Goal: Task Accomplishment & Management: Complete application form

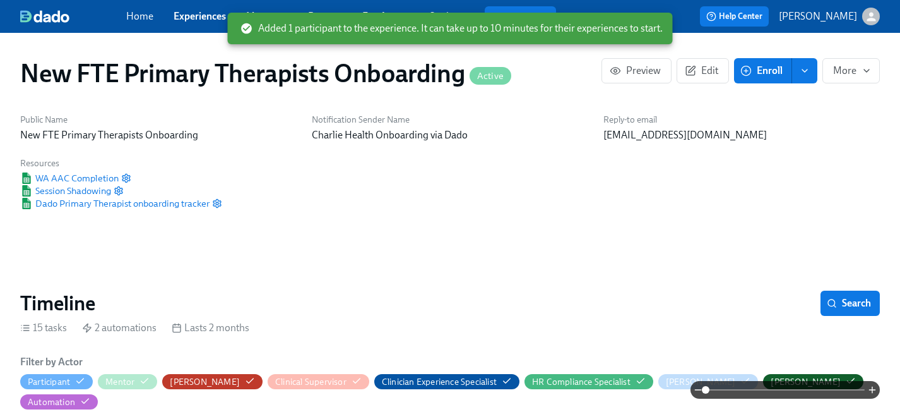
scroll to position [0, 2721]
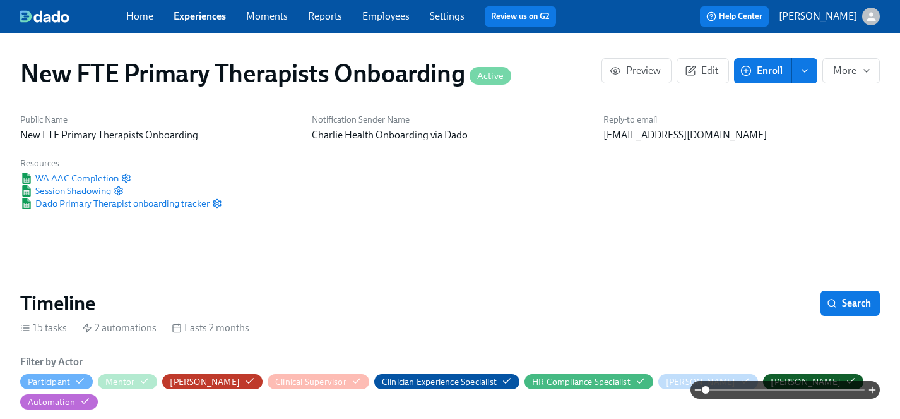
click at [208, 15] on link "Experiences" at bounding box center [200, 16] width 52 height 12
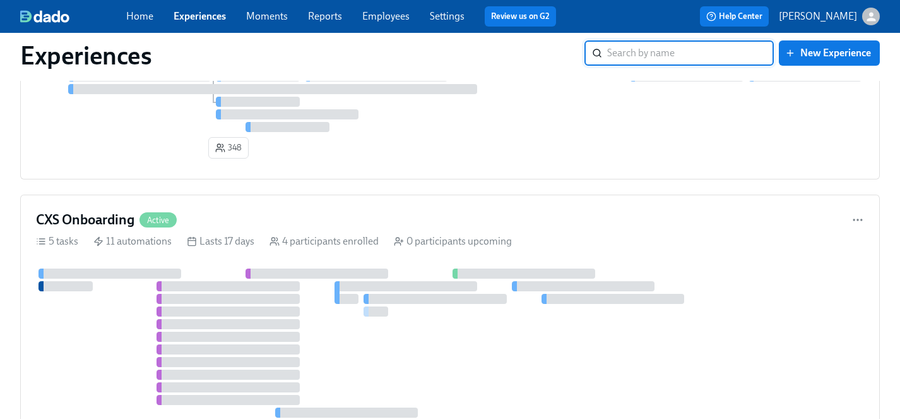
scroll to position [1827, 0]
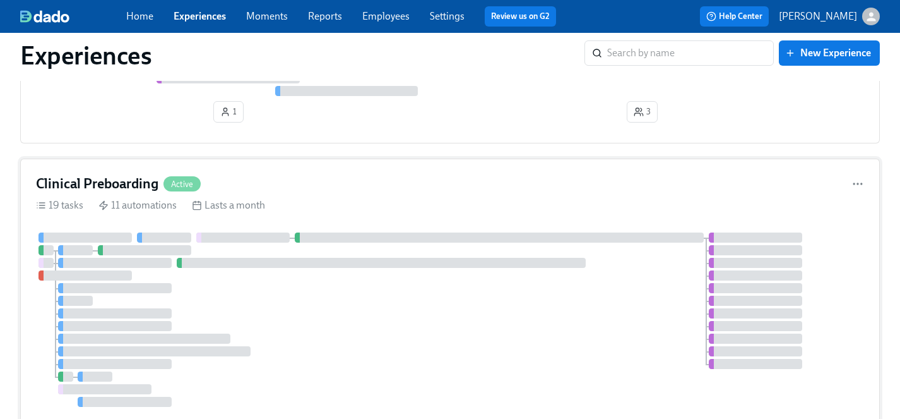
click at [320, 333] on div at bounding box center [450, 319] width 828 height 174
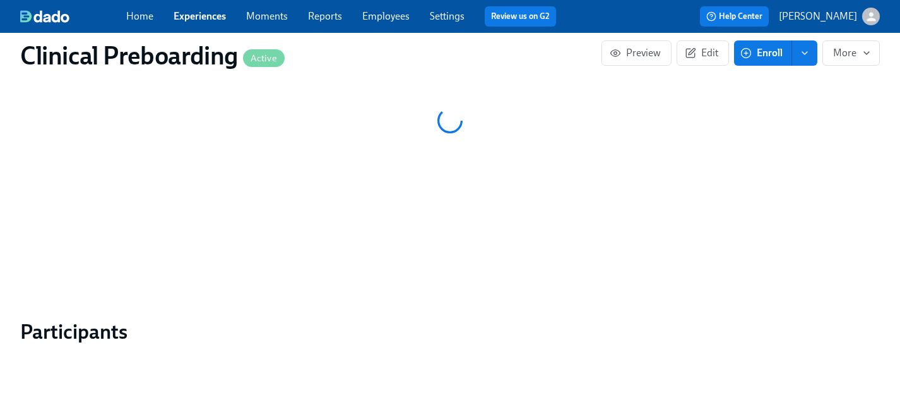
scroll to position [1055, 0]
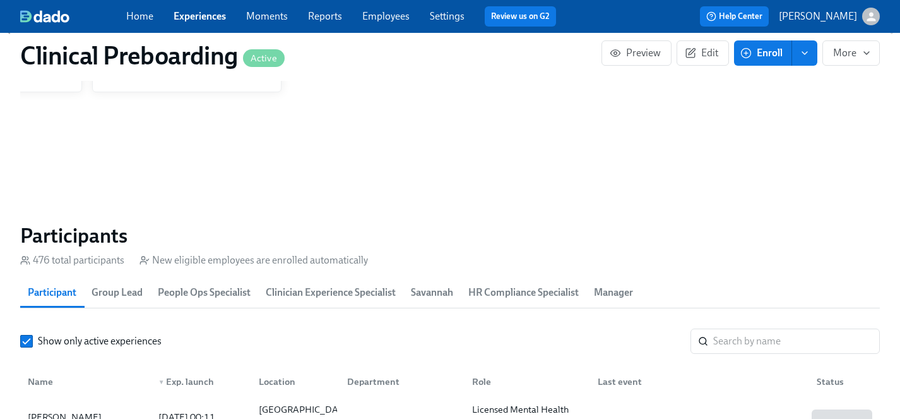
scroll to position [1229, 0]
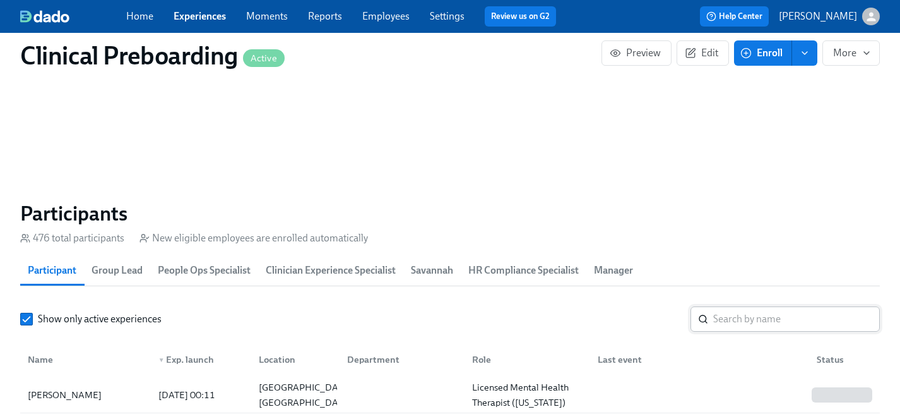
click at [779, 319] on input "search" at bounding box center [796, 318] width 167 height 25
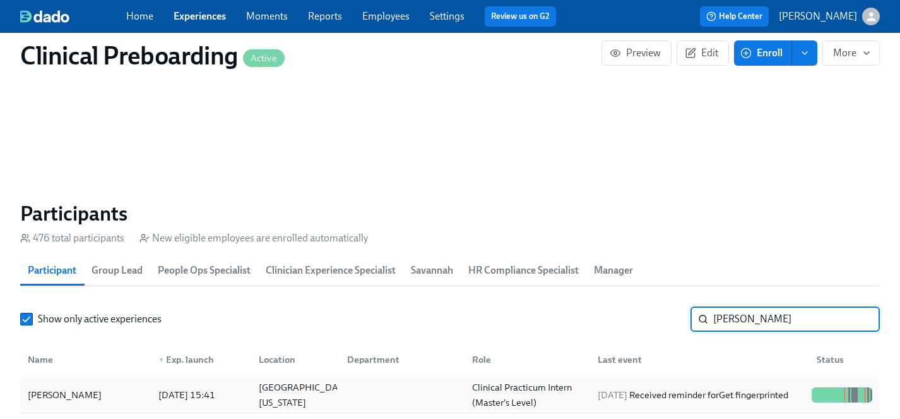
type input "sanders"
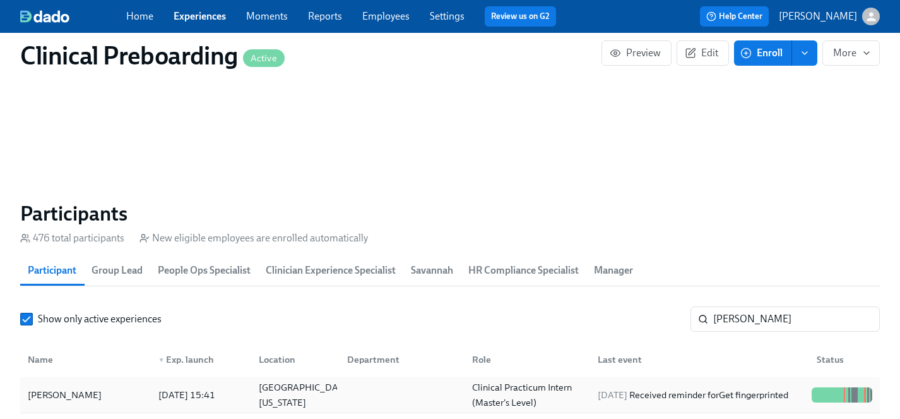
click at [65, 391] on div "Kate Sanders" at bounding box center [65, 394] width 84 height 15
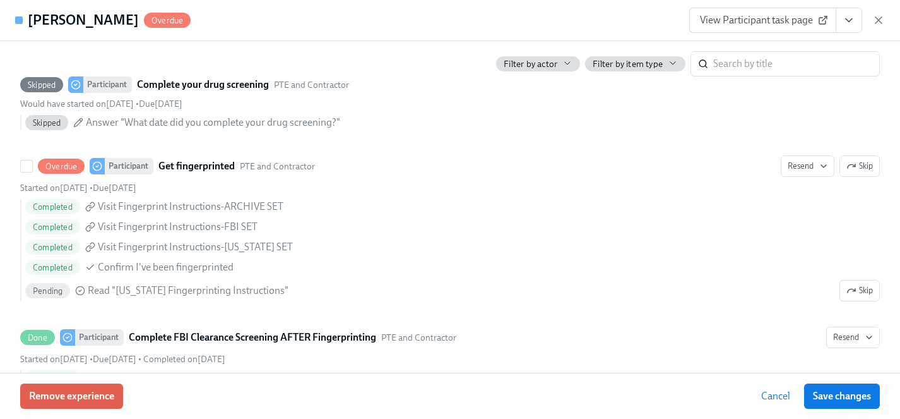
scroll to position [1575, 0]
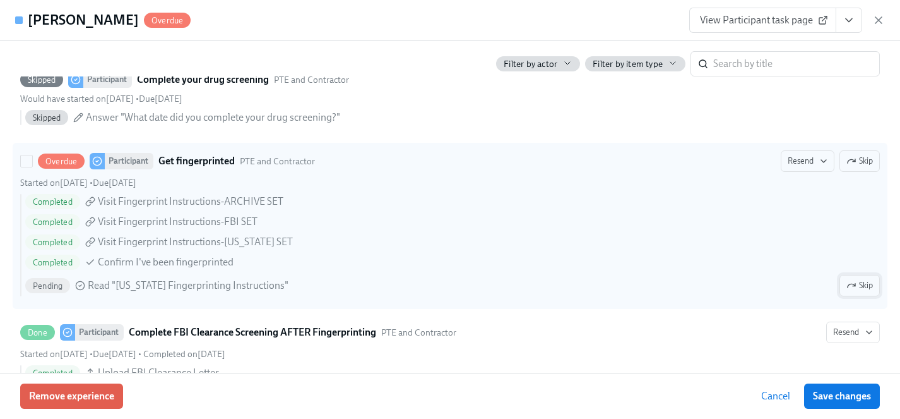
click at [852, 286] on icon "button" at bounding box center [852, 285] width 10 height 10
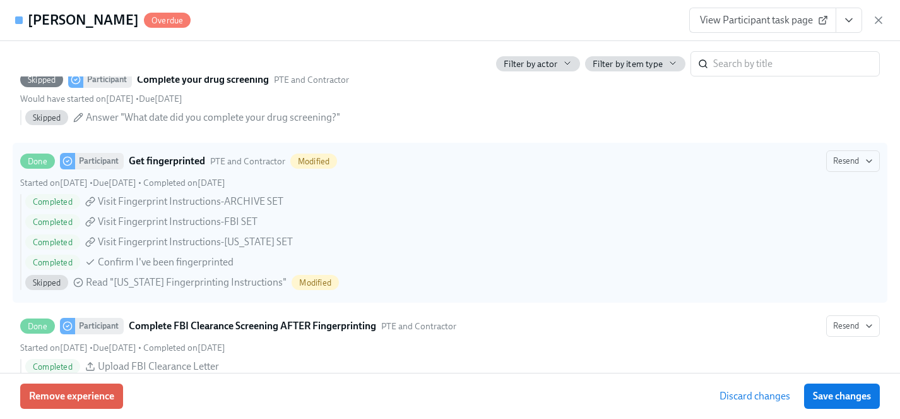
click at [846, 403] on button "Save changes" at bounding box center [842, 395] width 76 height 25
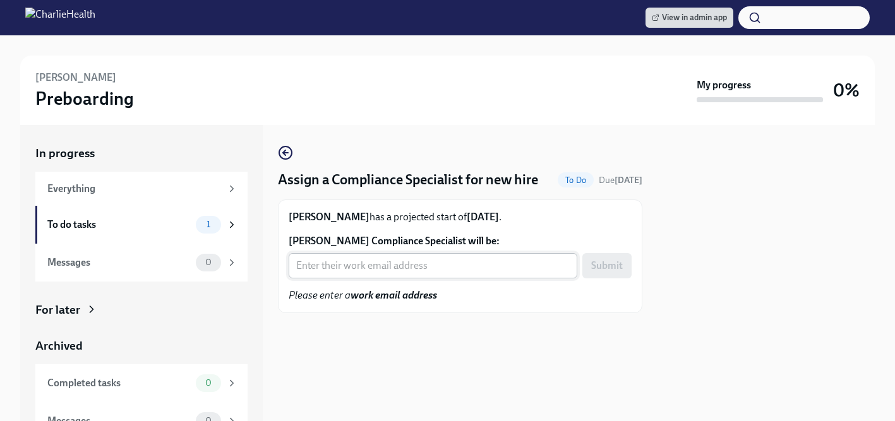
click at [390, 268] on input "Megan Tomestic's Compliance Specialist will be:" at bounding box center [433, 265] width 289 height 25
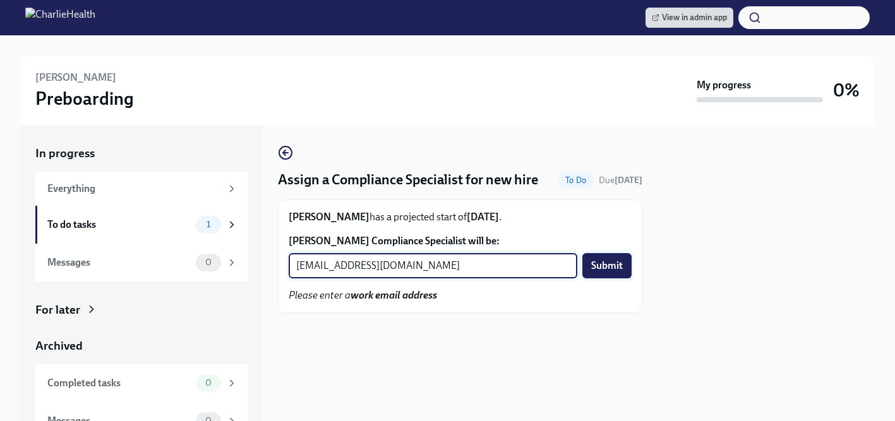
type input "crystal.hemenes@charliehealth.com"
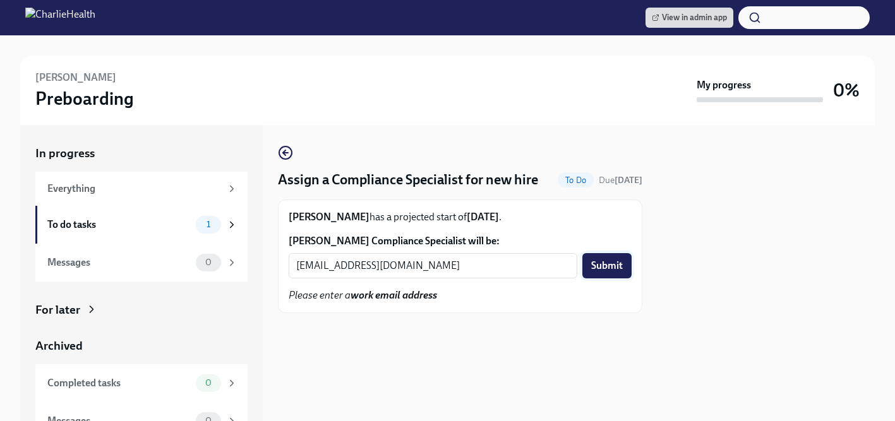
click at [608, 265] on span "Submit" at bounding box center [607, 266] width 32 height 13
click at [353, 270] on input "Ari Leal-Gattis's Compliance Specialist will be:" at bounding box center [433, 265] width 289 height 25
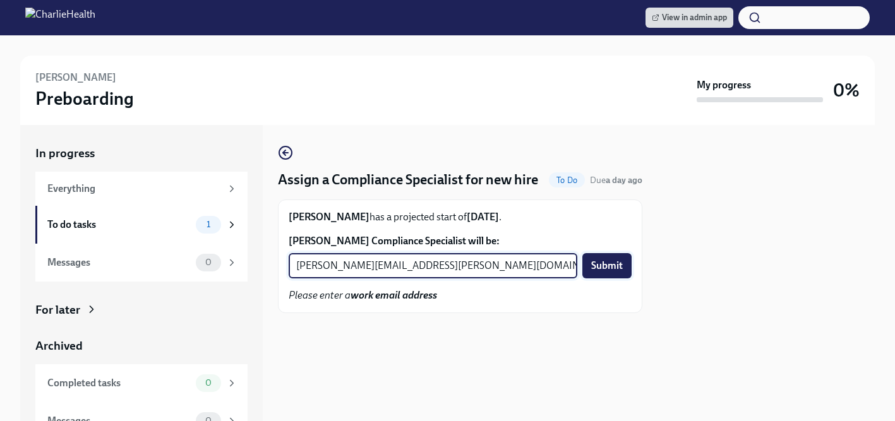
type input "jessica.barrett@charliehealth.com"
click at [620, 268] on span "Submit" at bounding box center [607, 266] width 32 height 13
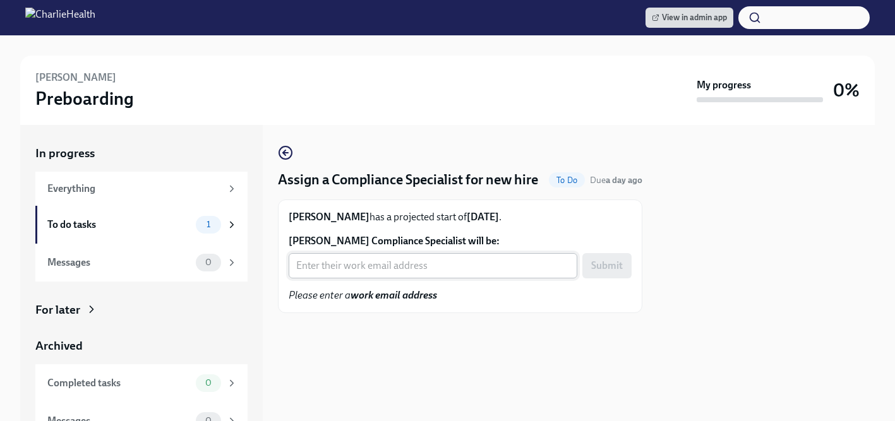
click at [373, 267] on input "Melissa Mayes's Compliance Specialist will be:" at bounding box center [433, 265] width 289 height 25
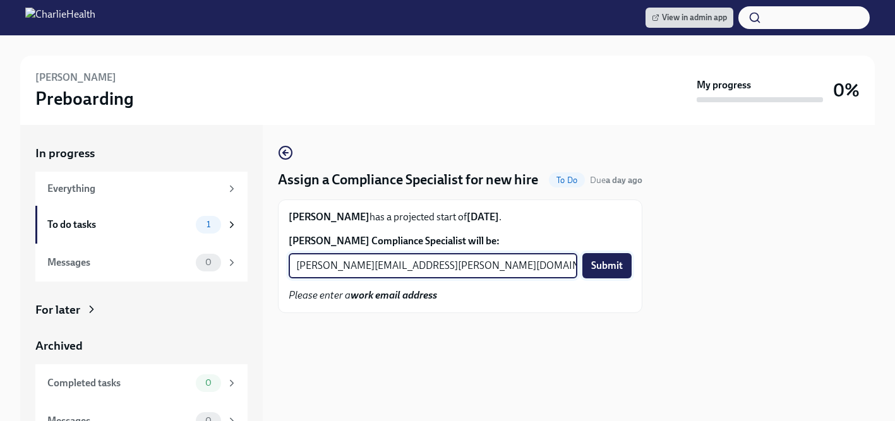
type input "michelle.winograd@charliehealth.com"
click at [594, 266] on span "Submit" at bounding box center [607, 266] width 32 height 13
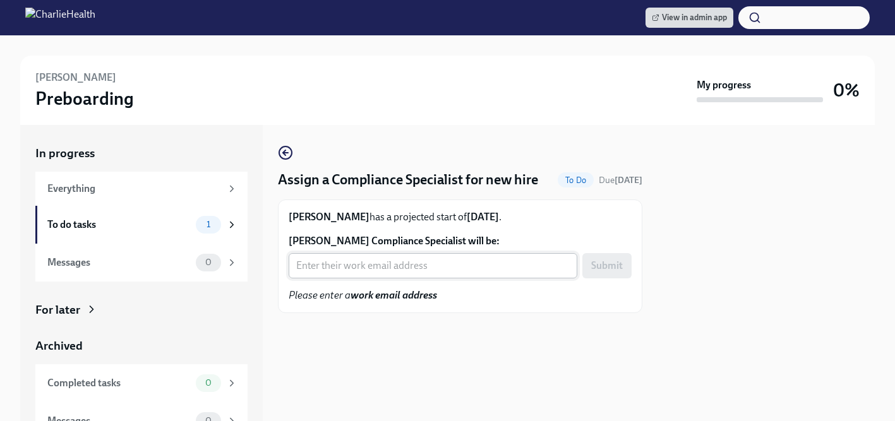
click at [400, 270] on input "[PERSON_NAME] Compliance Specialist will be:" at bounding box center [433, 265] width 289 height 25
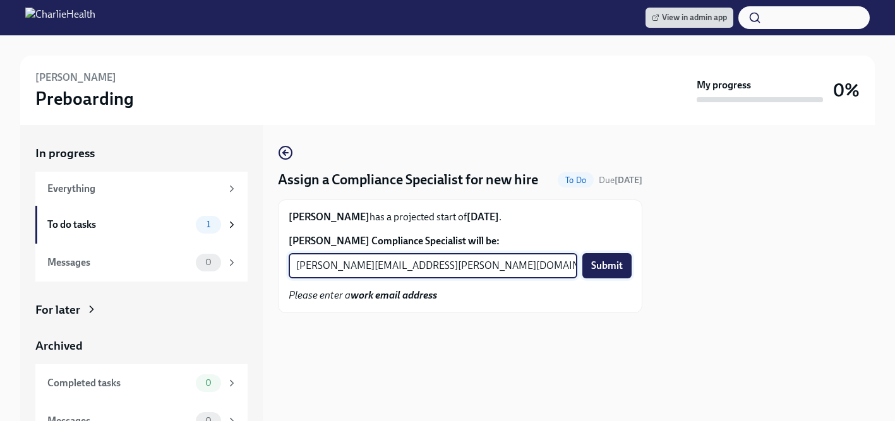
type input "[PERSON_NAME][EMAIL_ADDRESS][PERSON_NAME][DOMAIN_NAME]"
click at [610, 270] on span "Submit" at bounding box center [607, 266] width 32 height 13
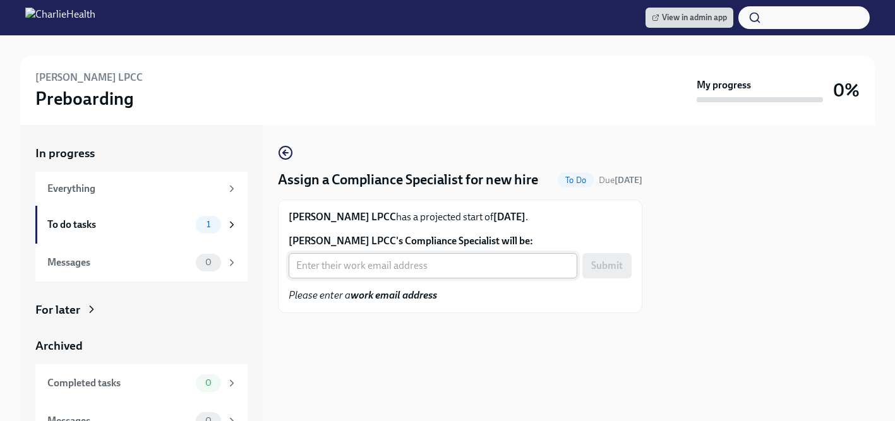
click at [347, 272] on input "[PERSON_NAME] LPCC's Compliance Specialist will be:" at bounding box center [433, 265] width 289 height 25
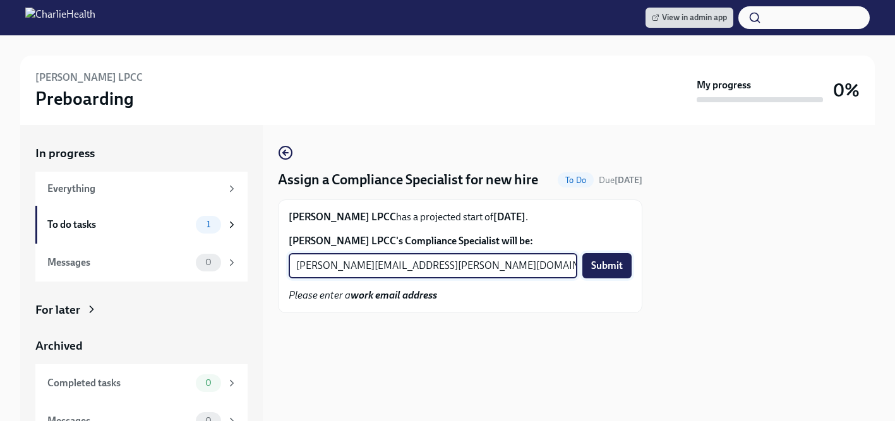
type input "[PERSON_NAME][EMAIL_ADDRESS][PERSON_NAME][DOMAIN_NAME]"
click at [615, 264] on span "Submit" at bounding box center [607, 266] width 32 height 13
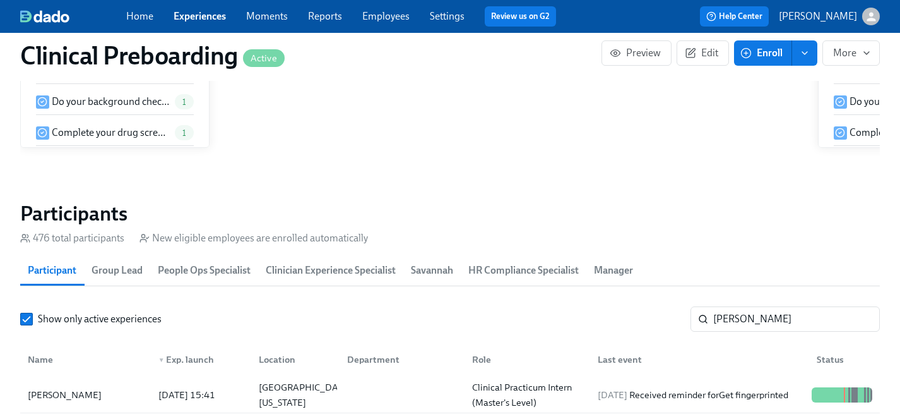
scroll to position [0, 14892]
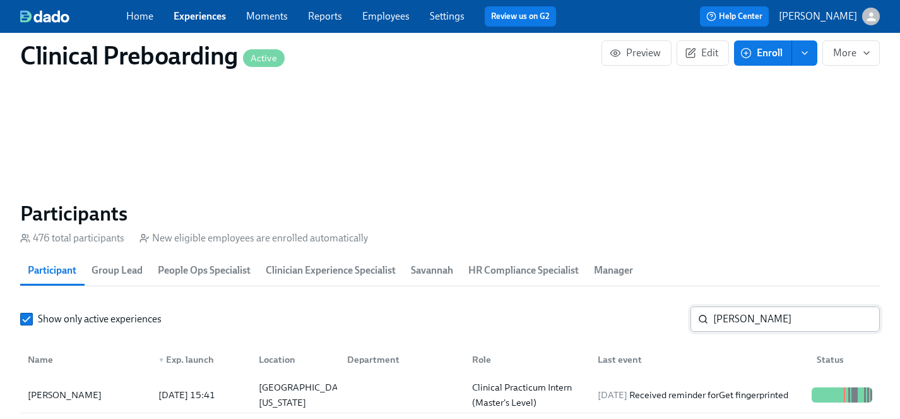
click at [759, 319] on input "sanders" at bounding box center [796, 318] width 167 height 25
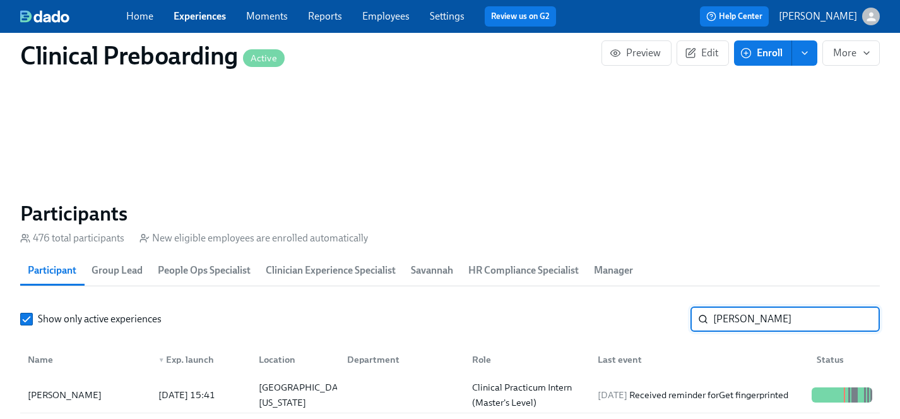
drag, startPoint x: 761, startPoint y: 319, endPoint x: 635, endPoint y: 319, distance: 126.3
click at [635, 319] on div "Show only active experiences sanders ​" at bounding box center [450, 318] width 860 height 25
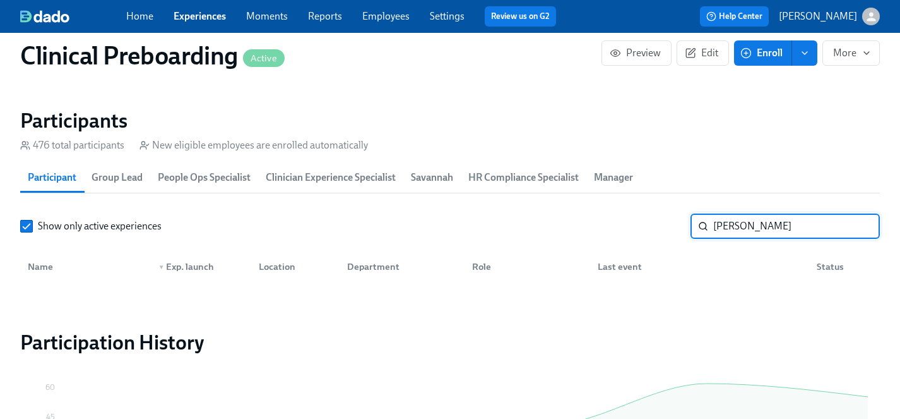
scroll to position [1325, 0]
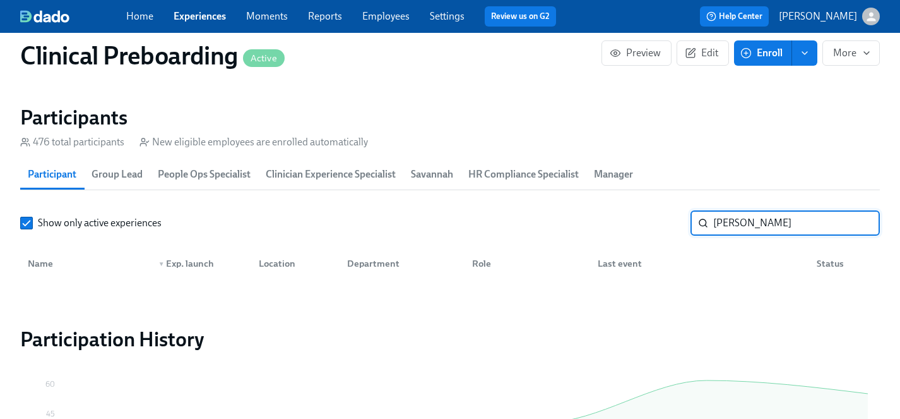
drag, startPoint x: 799, startPoint y: 220, endPoint x: 634, endPoint y: 219, distance: 164.8
click at [634, 219] on div "Show only active experiences michelle nelson ​" at bounding box center [450, 222] width 860 height 25
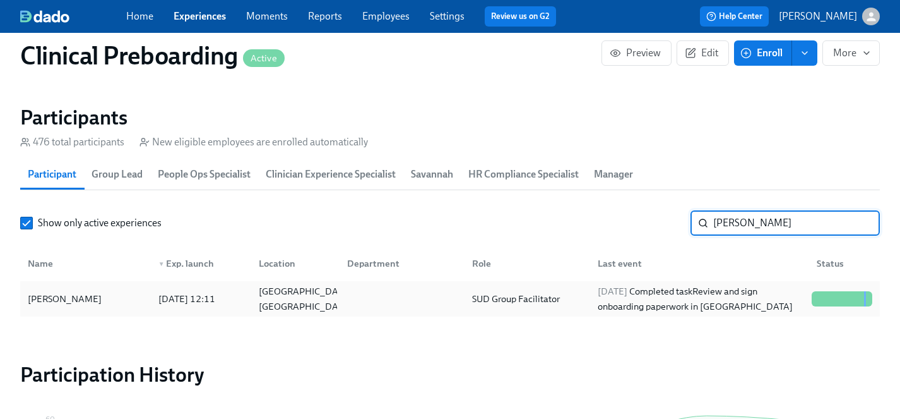
type input "nelson"
click at [79, 298] on div "Michele Nelson" at bounding box center [65, 298] width 84 height 15
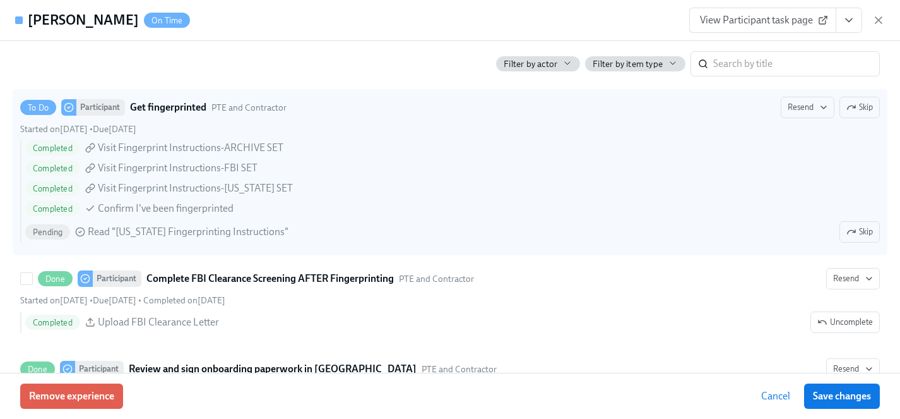
scroll to position [1825, 0]
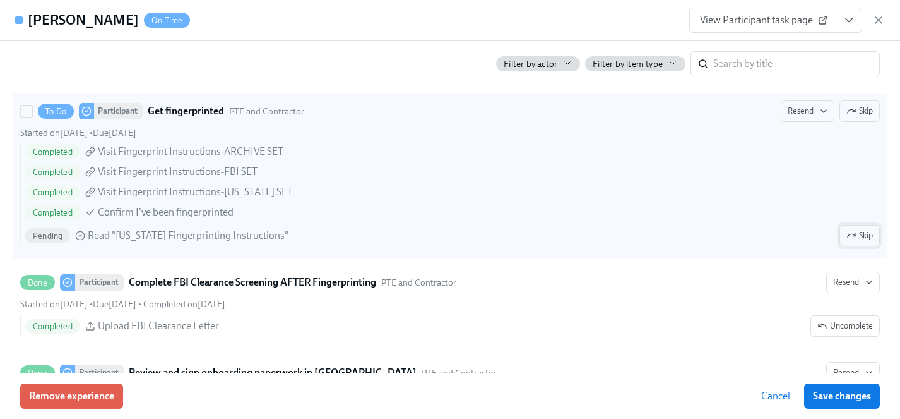
click at [861, 232] on span "Skip" at bounding box center [860, 235] width 27 height 13
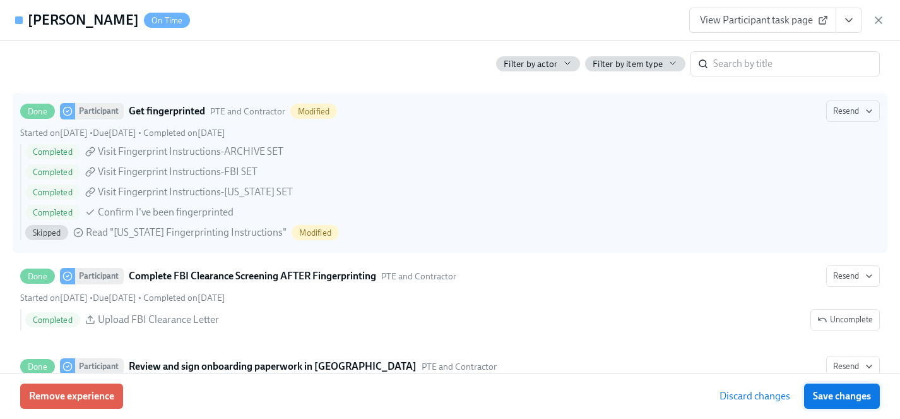
click at [857, 401] on span "Save changes" at bounding box center [842, 396] width 58 height 13
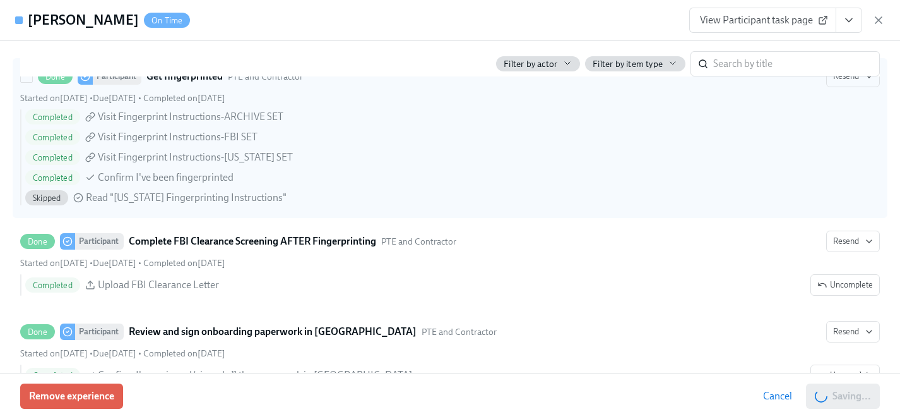
scroll to position [1965, 0]
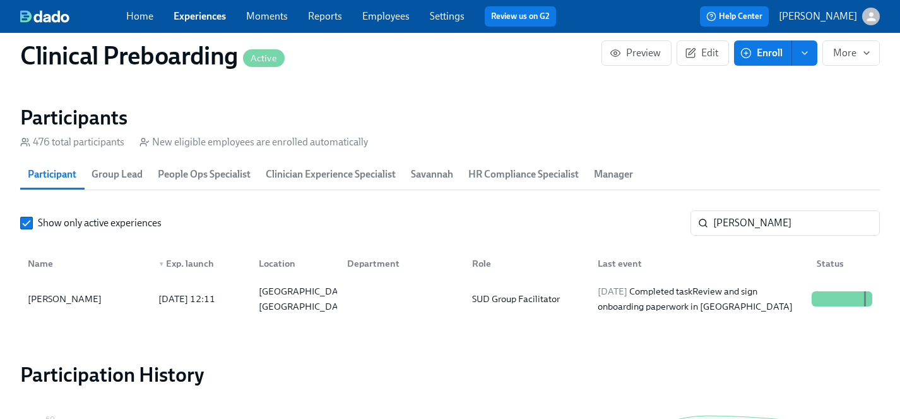
click at [188, 16] on link "Experiences" at bounding box center [200, 16] width 52 height 12
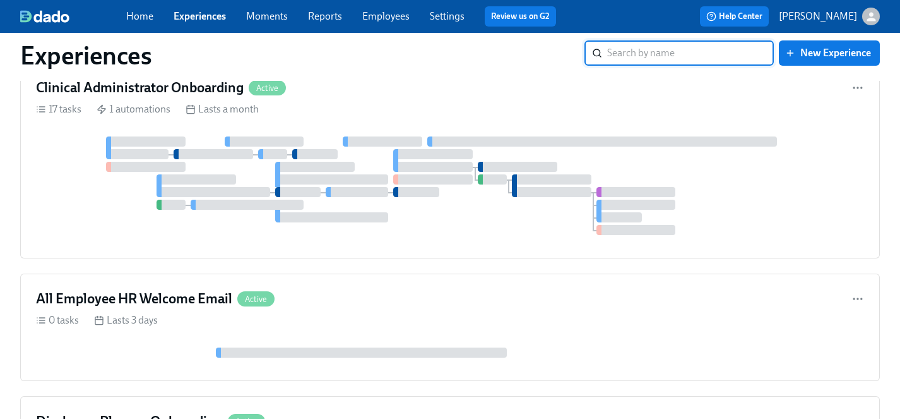
scroll to position [4416, 0]
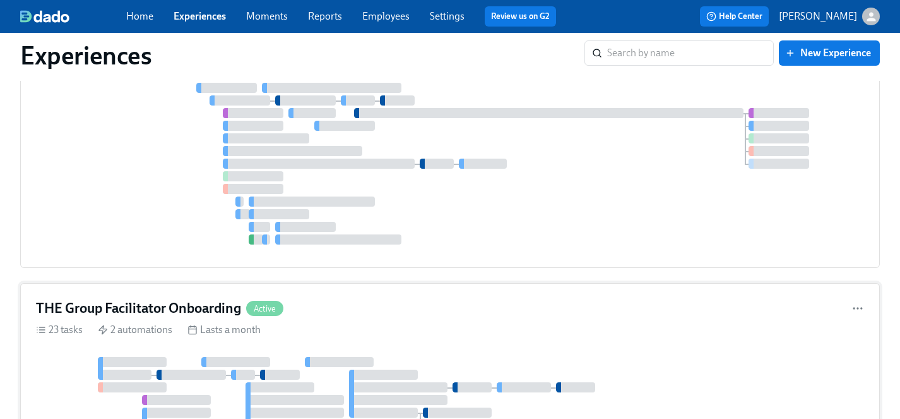
click at [420, 357] on div at bounding box center [450, 412] width 828 height 111
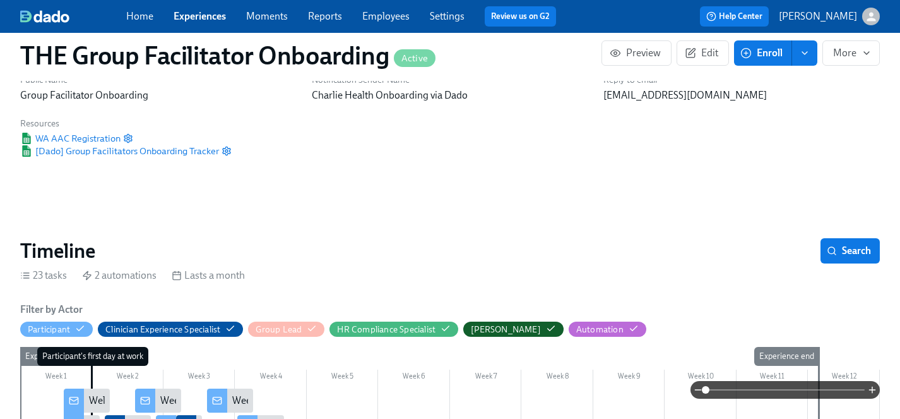
scroll to position [756, 0]
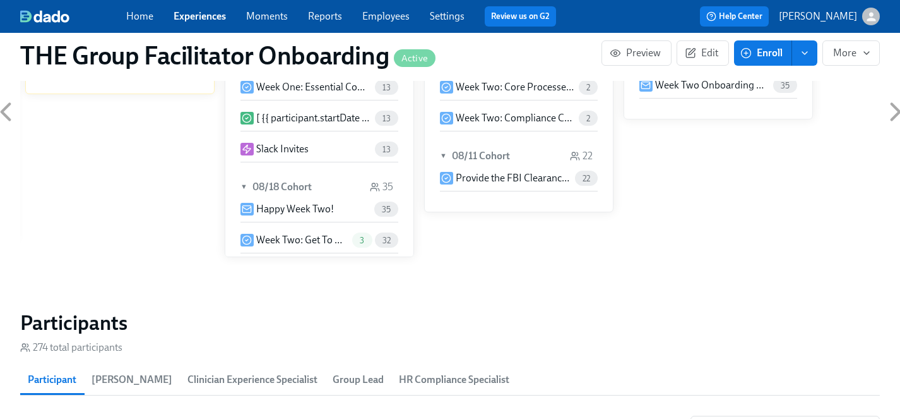
scroll to position [1004, 0]
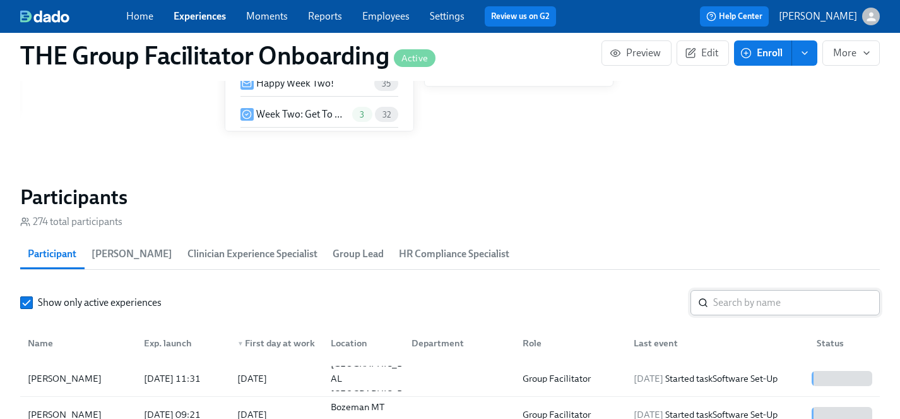
click at [738, 309] on input "search" at bounding box center [796, 302] width 167 height 25
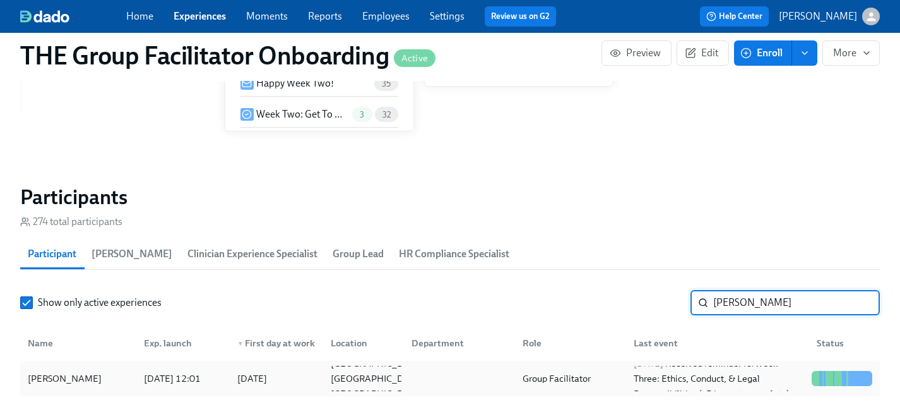
type input "macy gr"
click at [35, 373] on div "Macy Gray" at bounding box center [65, 378] width 84 height 15
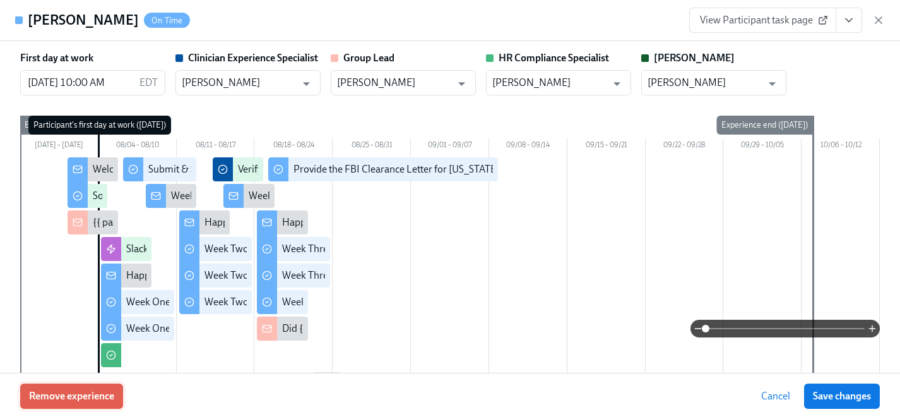
click at [98, 393] on span "Remove experience" at bounding box center [71, 396] width 85 height 13
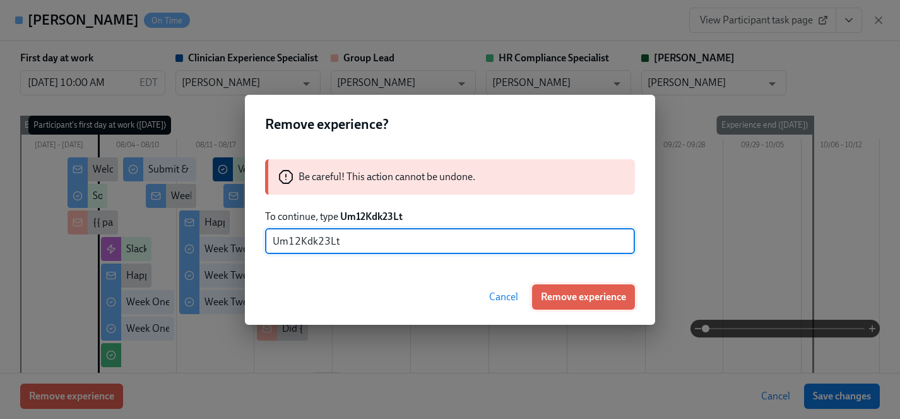
type input "Um12Kdk23Lt"
click at [592, 293] on span "Remove experience" at bounding box center [583, 296] width 85 height 13
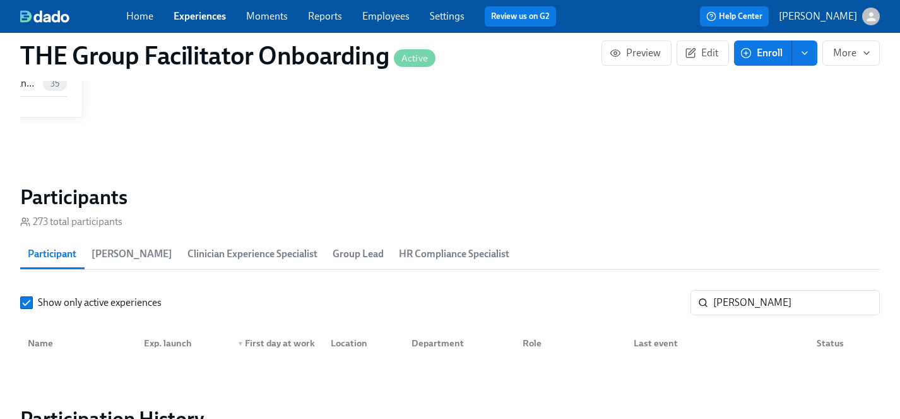
scroll to position [0, 20878]
click at [198, 15] on link "Experiences" at bounding box center [200, 16] width 52 height 12
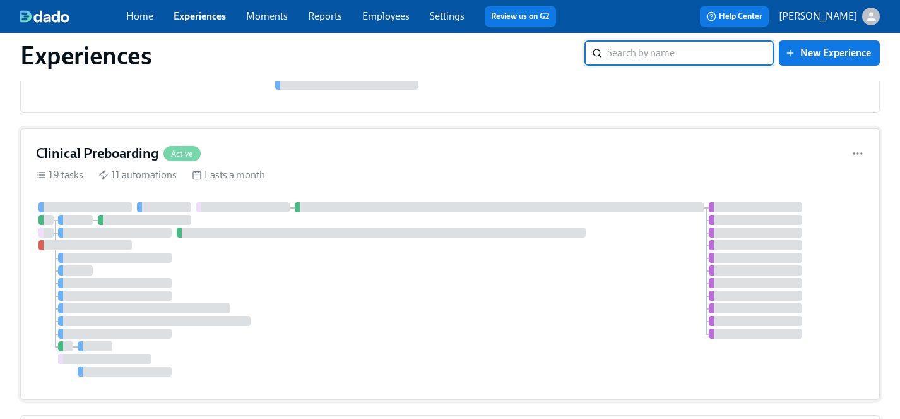
scroll to position [2156, 0]
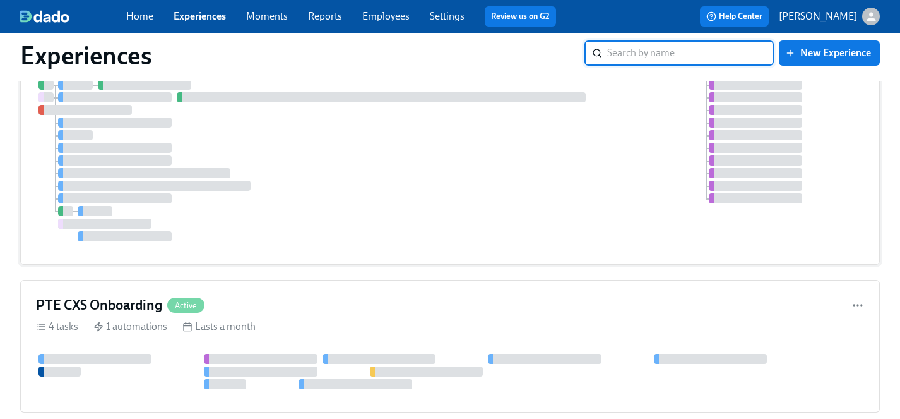
click at [311, 161] on div at bounding box center [450, 154] width 828 height 174
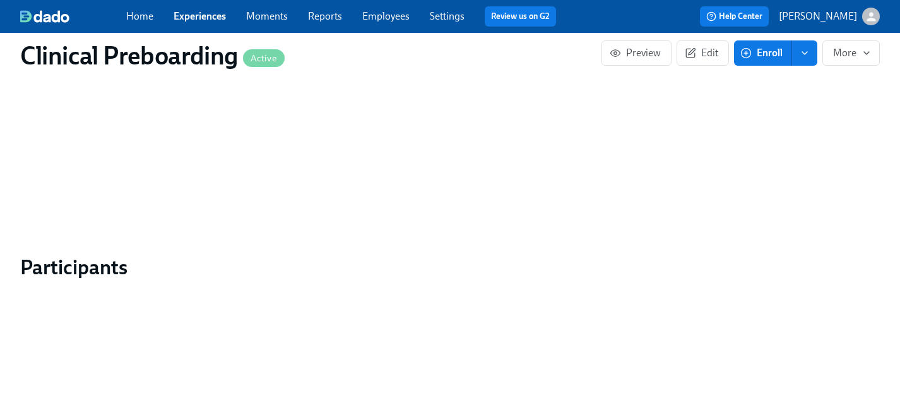
scroll to position [1181, 0]
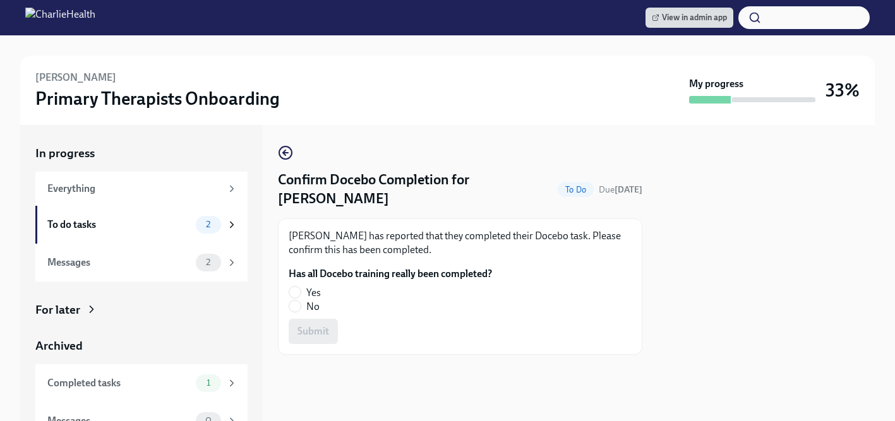
click at [316, 291] on span "Yes" at bounding box center [313, 293] width 15 height 14
click at [301, 291] on input "Yes" at bounding box center [294, 292] width 11 height 11
radio input "true"
click at [316, 326] on span "Submit" at bounding box center [313, 331] width 32 height 13
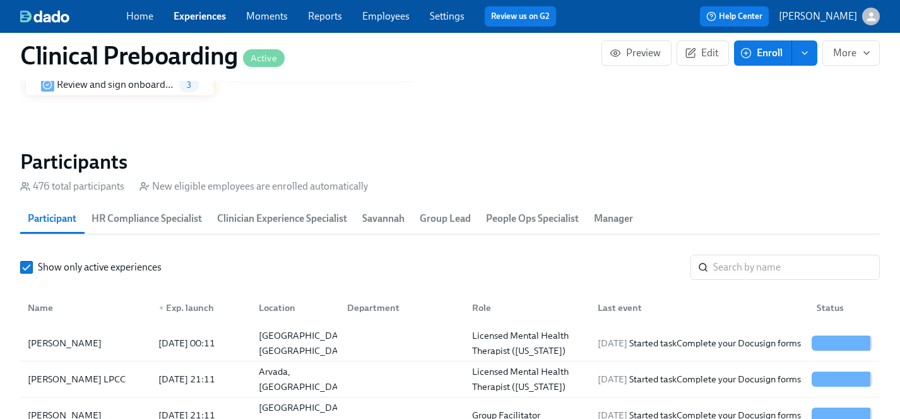
scroll to position [1273, 0]
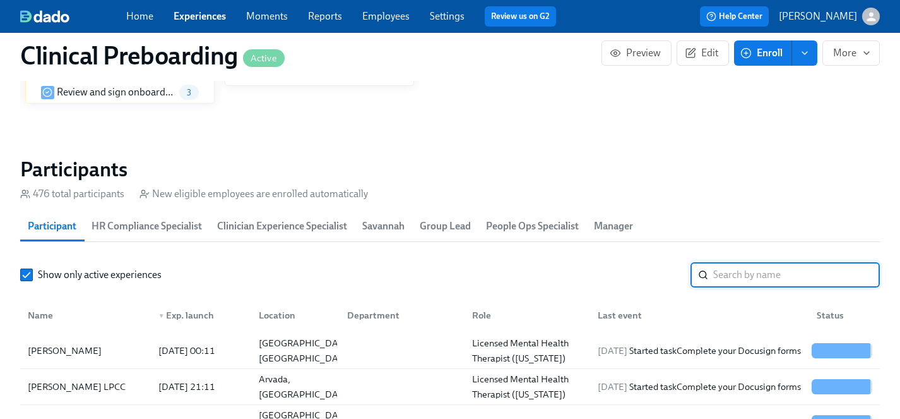
click at [743, 282] on input "search" at bounding box center [796, 274] width 167 height 25
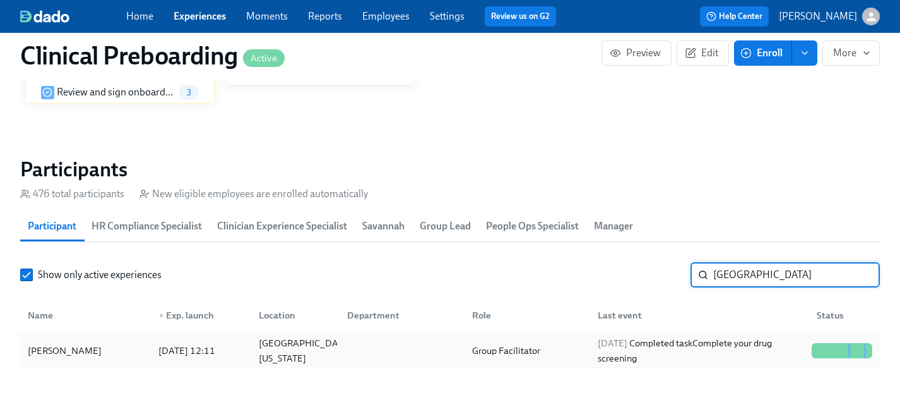
click at [75, 348] on div "[PERSON_NAME]" at bounding box center [65, 350] width 84 height 15
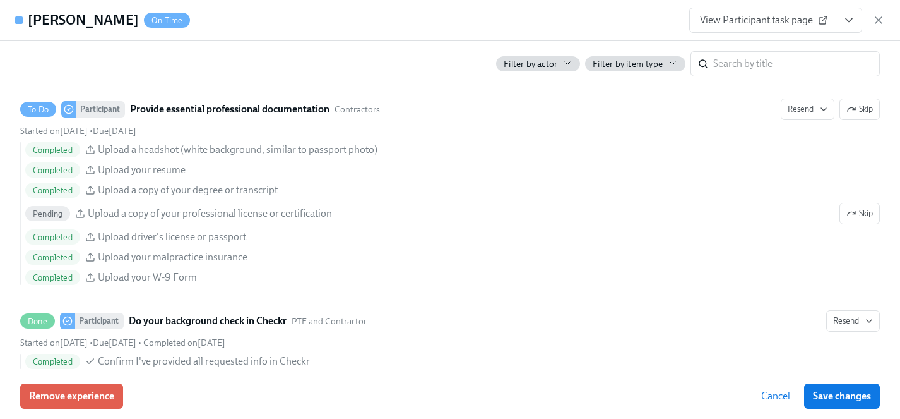
scroll to position [1404, 0]
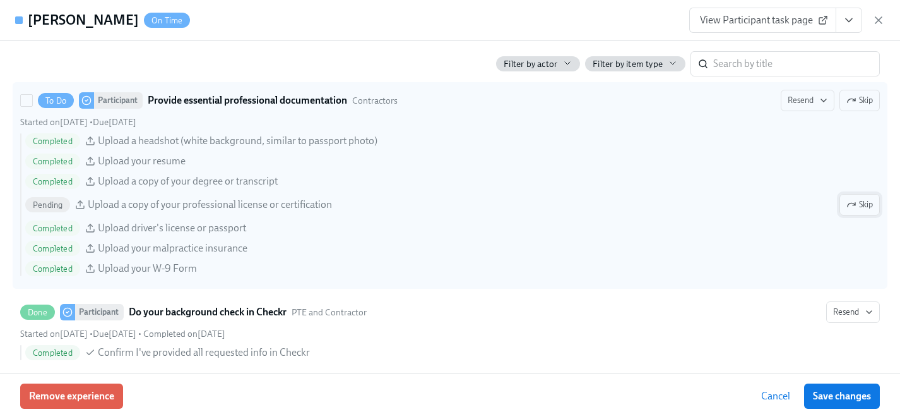
click at [865, 201] on span "Skip" at bounding box center [860, 204] width 27 height 13
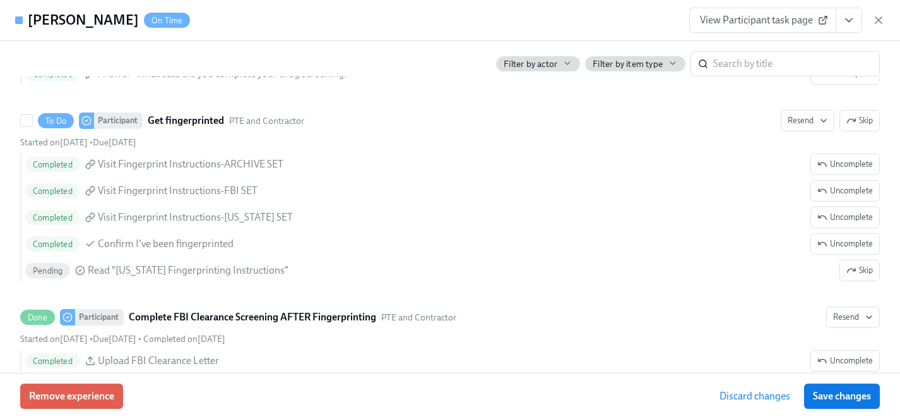
scroll to position [1816, 0]
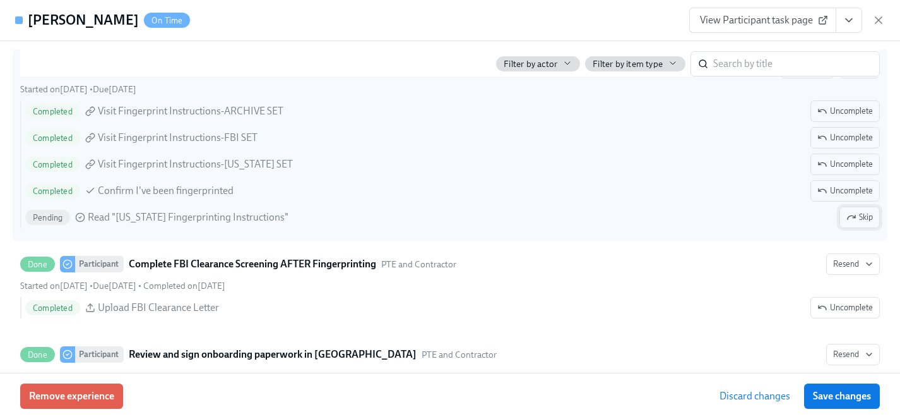
click at [869, 218] on span "Skip" at bounding box center [860, 217] width 27 height 13
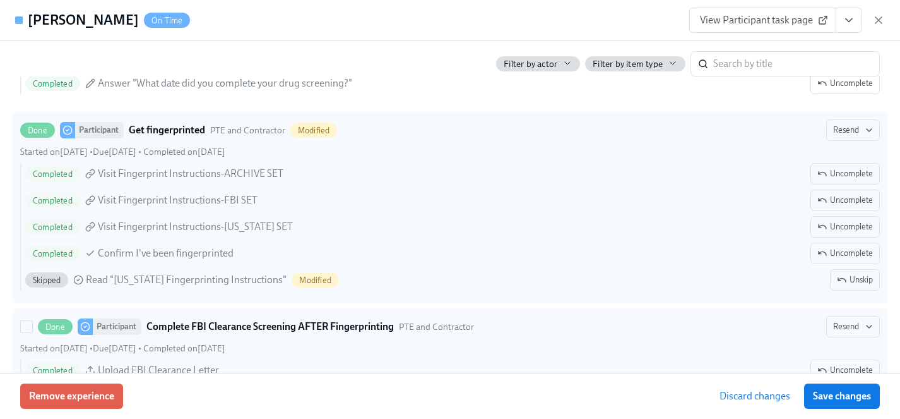
scroll to position [1750, 0]
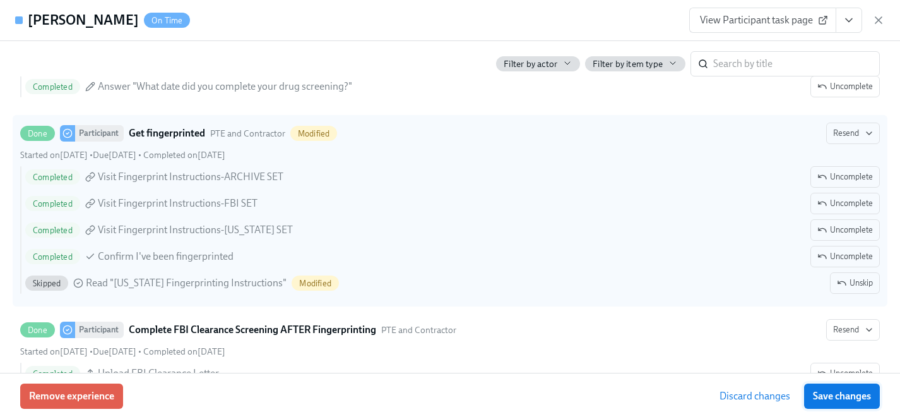
click at [836, 398] on span "Save changes" at bounding box center [842, 396] width 58 height 13
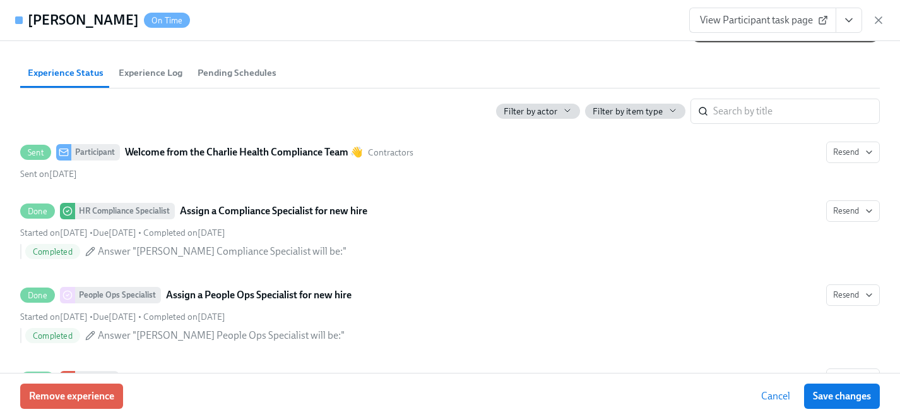
scroll to position [520, 0]
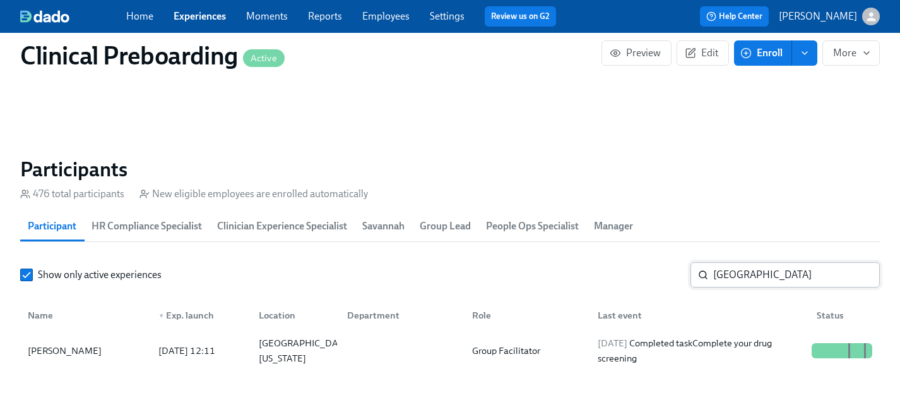
click at [763, 277] on input "jena" at bounding box center [796, 274] width 167 height 25
drag, startPoint x: 757, startPoint y: 277, endPoint x: 542, endPoint y: 277, distance: 215.3
click at [542, 277] on div "Show only active experiences jena ​" at bounding box center [450, 274] width 860 height 25
click at [57, 349] on div "Lucas Joyal" at bounding box center [65, 350] width 84 height 15
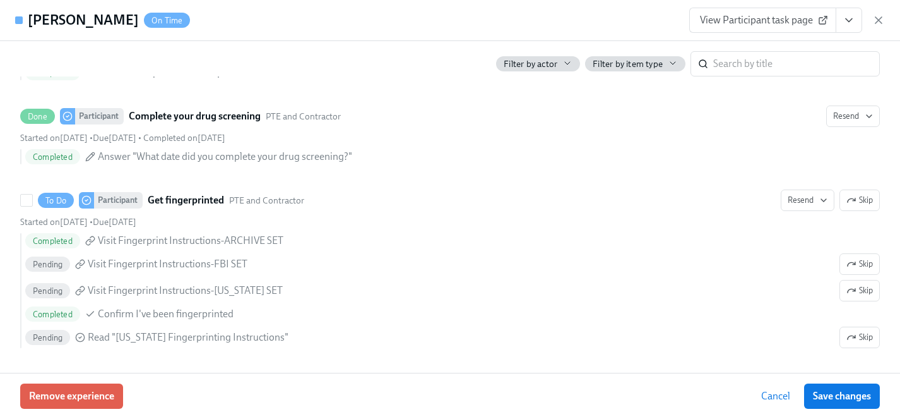
scroll to position [1641, 0]
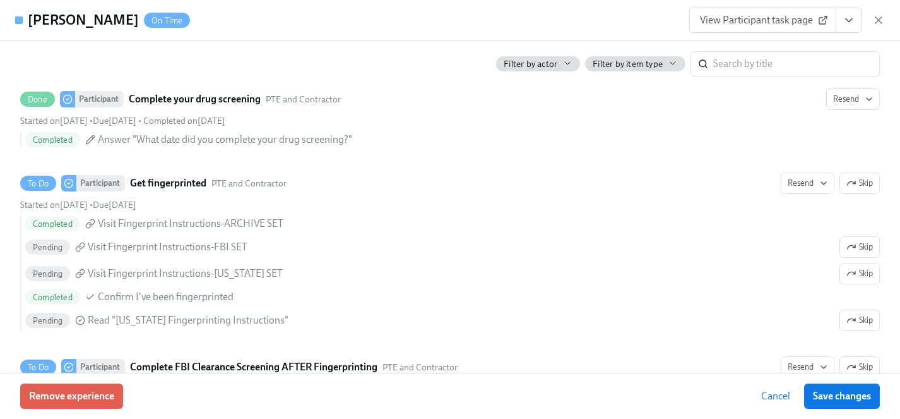
click at [733, 23] on span "View Participant task page" at bounding box center [763, 20] width 126 height 13
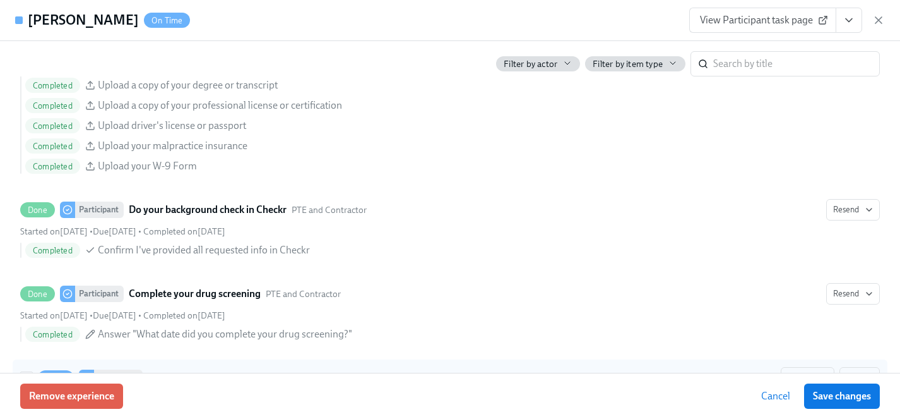
scroll to position [1258, 0]
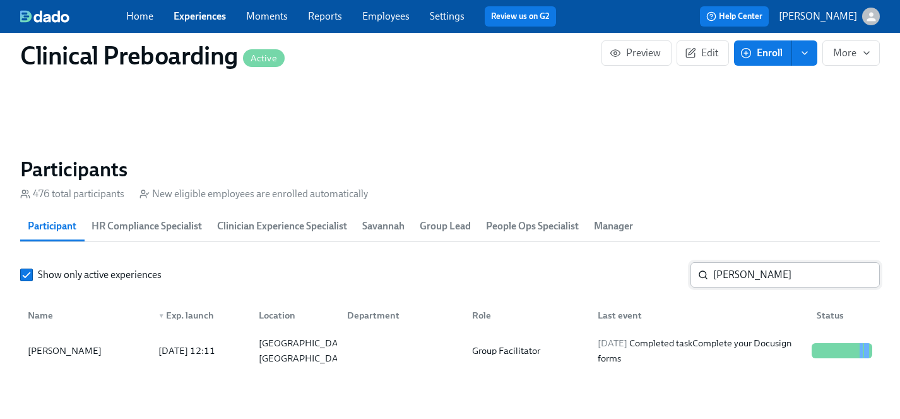
click at [743, 273] on input "joyal" at bounding box center [796, 274] width 167 height 25
drag, startPoint x: 743, startPoint y: 273, endPoint x: 568, endPoint y: 273, distance: 174.3
click at [568, 273] on div "Show only active experiences joyal ​" at bounding box center [450, 274] width 860 height 25
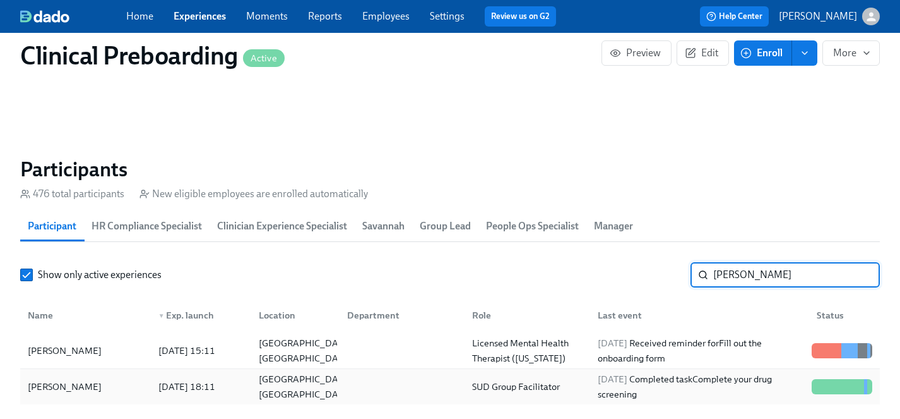
type input "sheri"
click at [64, 388] on div "Sheri Wade" at bounding box center [65, 386] width 84 height 15
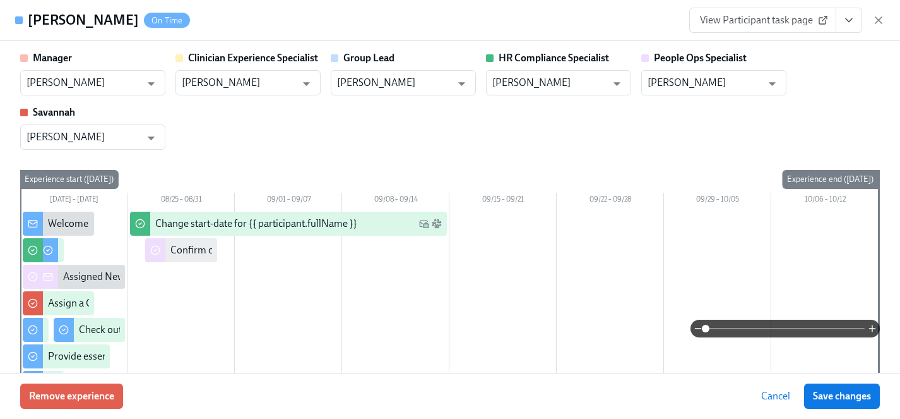
click at [788, 8] on link "View Participant task page" at bounding box center [763, 20] width 147 height 25
